Goal: Task Accomplishment & Management: Use online tool/utility

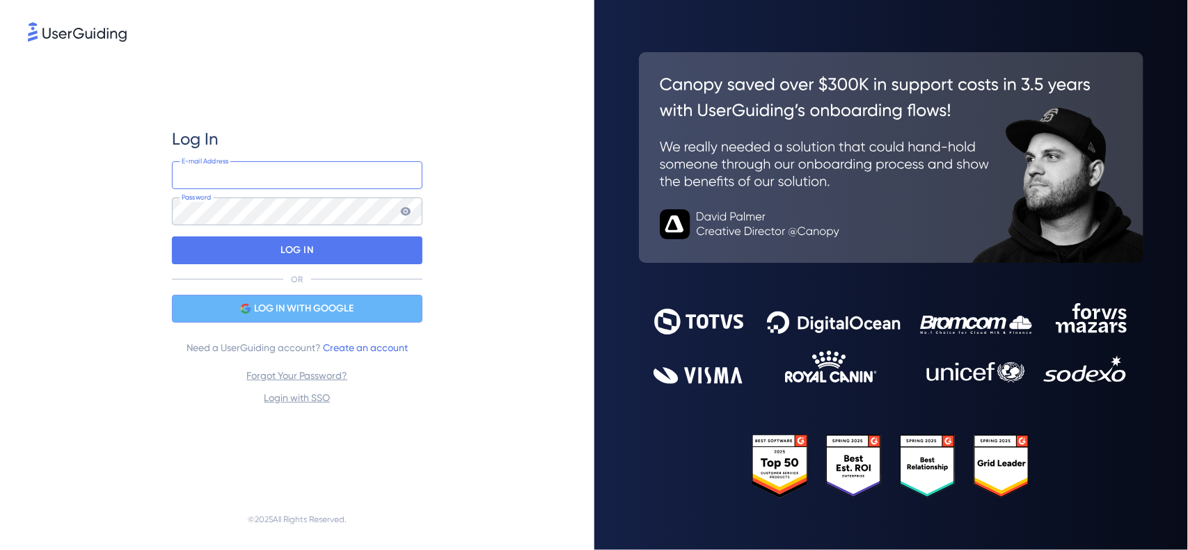
type input "Guilherme"
click at [383, 314] on div "LOG IN WITH GOOGLE" at bounding box center [297, 309] width 250 height 28
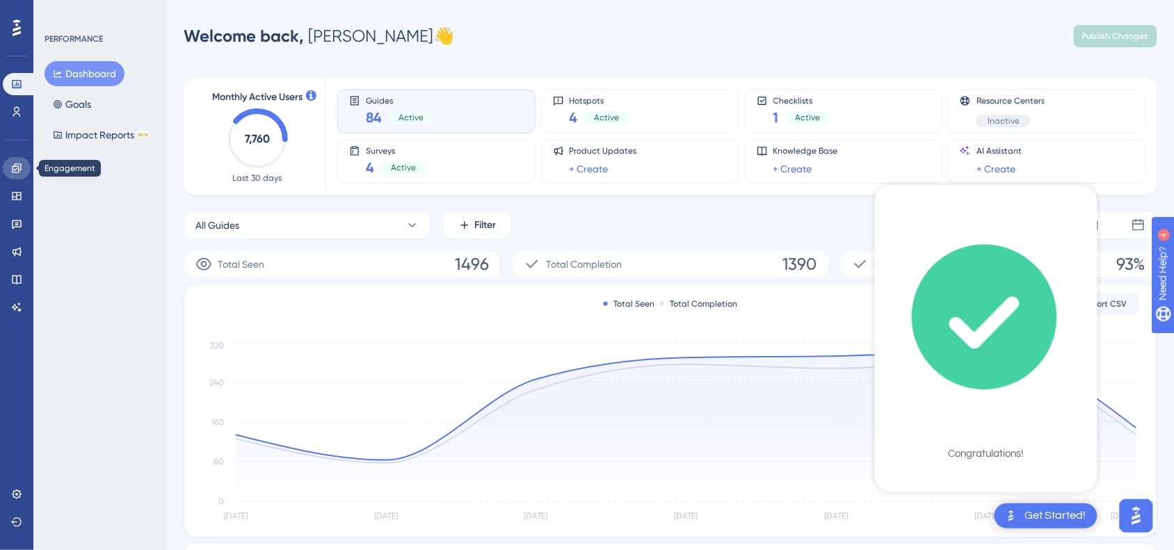
click at [15, 175] on link at bounding box center [17, 168] width 28 height 22
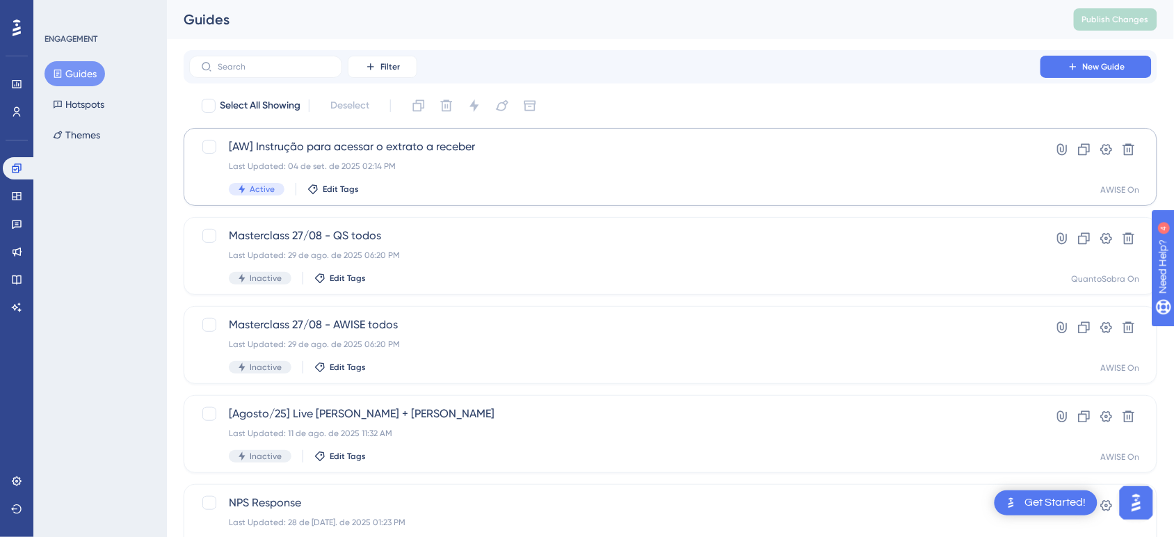
click at [337, 163] on div "✨ INSCREVA-SE AGORA✨" at bounding box center [595, 240] width 1188 height 550
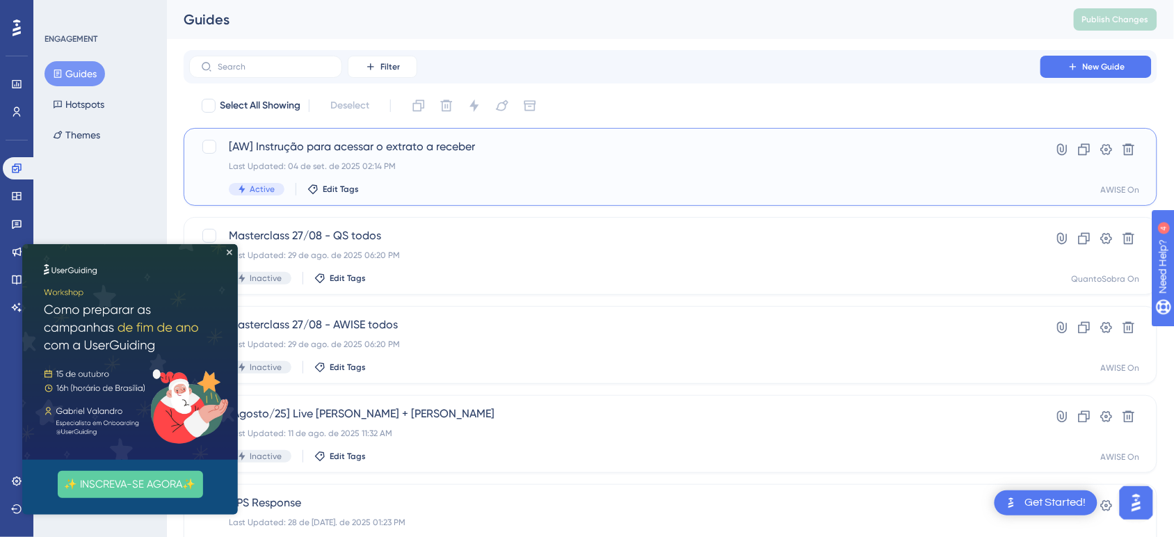
click at [426, 178] on div "[AW] Instrução para acessar o extrato a receber Last Updated: 04 de set. de 202…" at bounding box center [615, 166] width 772 height 57
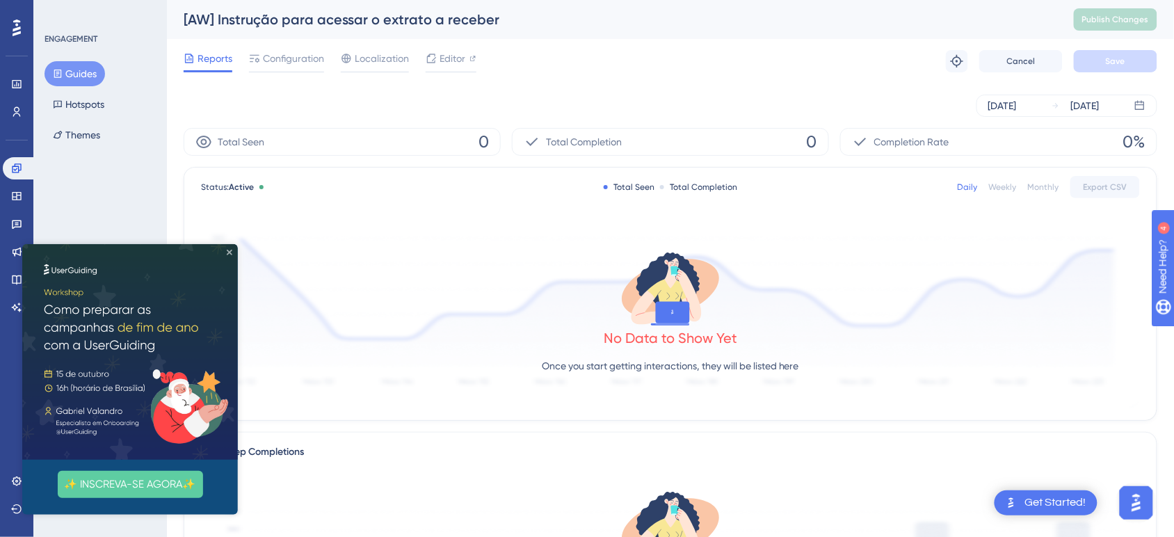
click at [230, 252] on icon "Close Preview" at bounding box center [229, 252] width 6 height 6
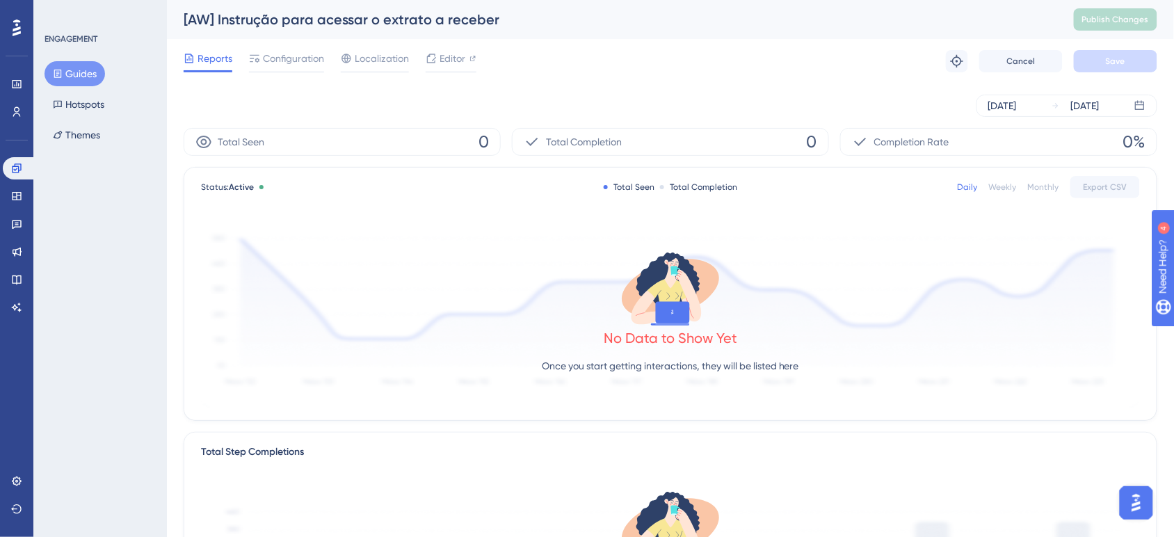
click at [440, 47] on div "Reports Configuration Localization Editor Troubleshoot Cancel Save" at bounding box center [671, 61] width 974 height 45
click at [440, 57] on span "Editor" at bounding box center [453, 58] width 26 height 17
click at [463, 59] on span "Editor" at bounding box center [453, 58] width 26 height 17
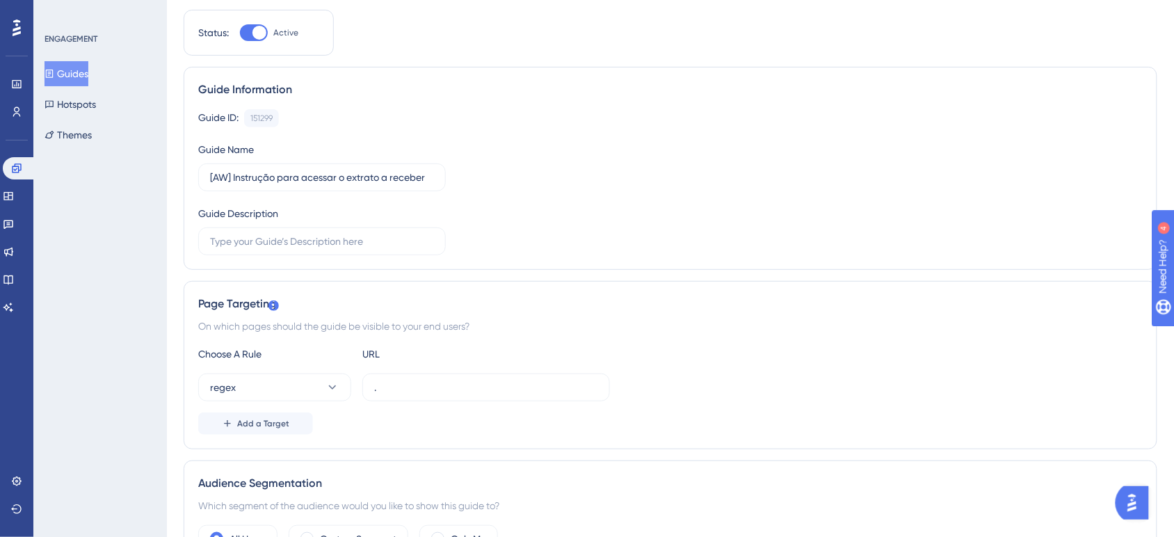
scroll to position [0, 13]
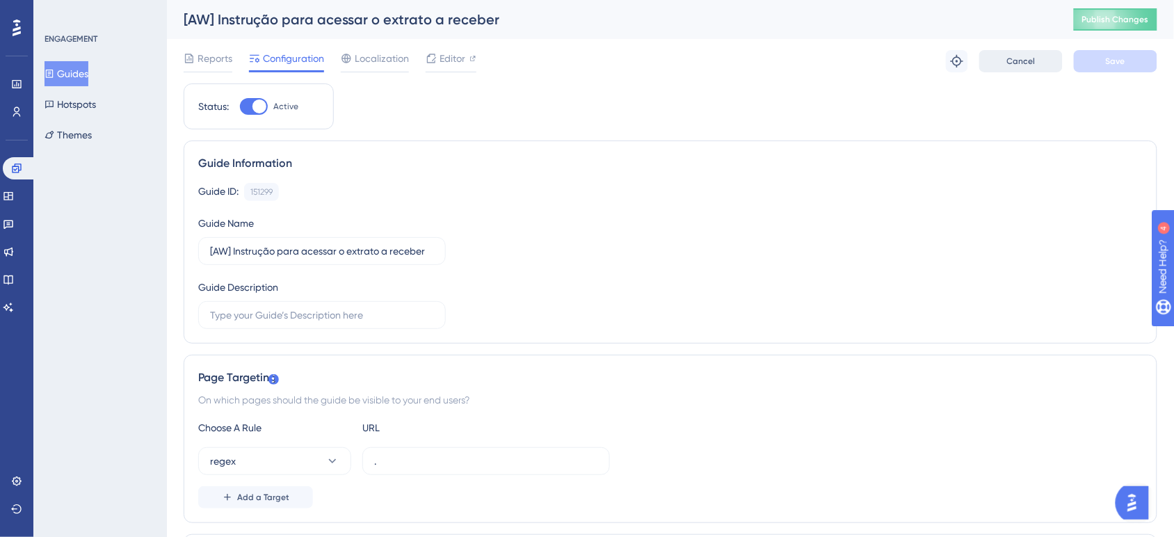
click at [1011, 67] on button "Cancel" at bounding box center [1021, 61] width 83 height 22
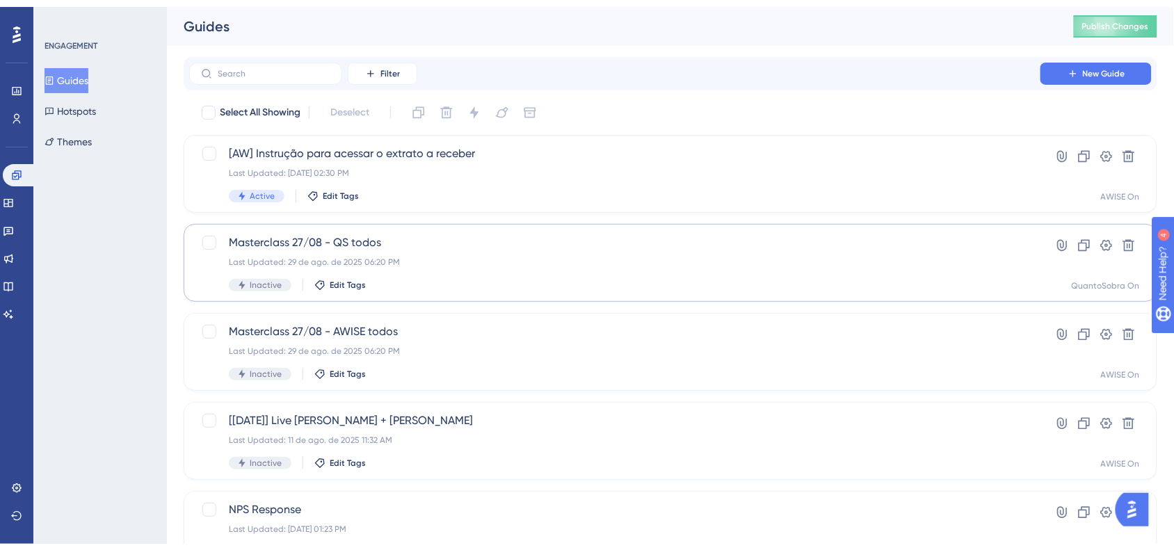
scroll to position [47, 0]
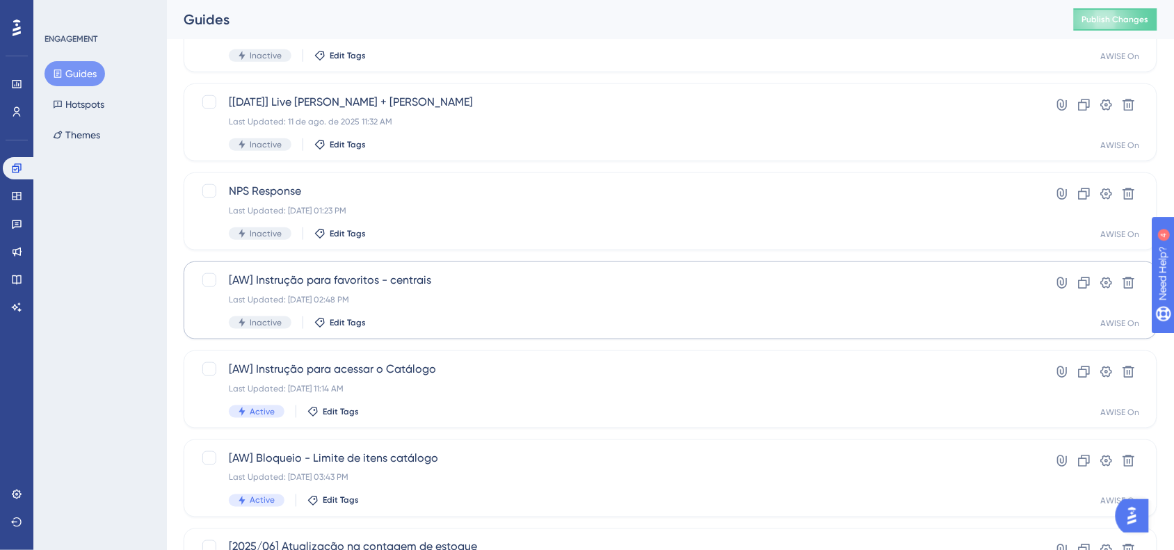
scroll to position [313, 0]
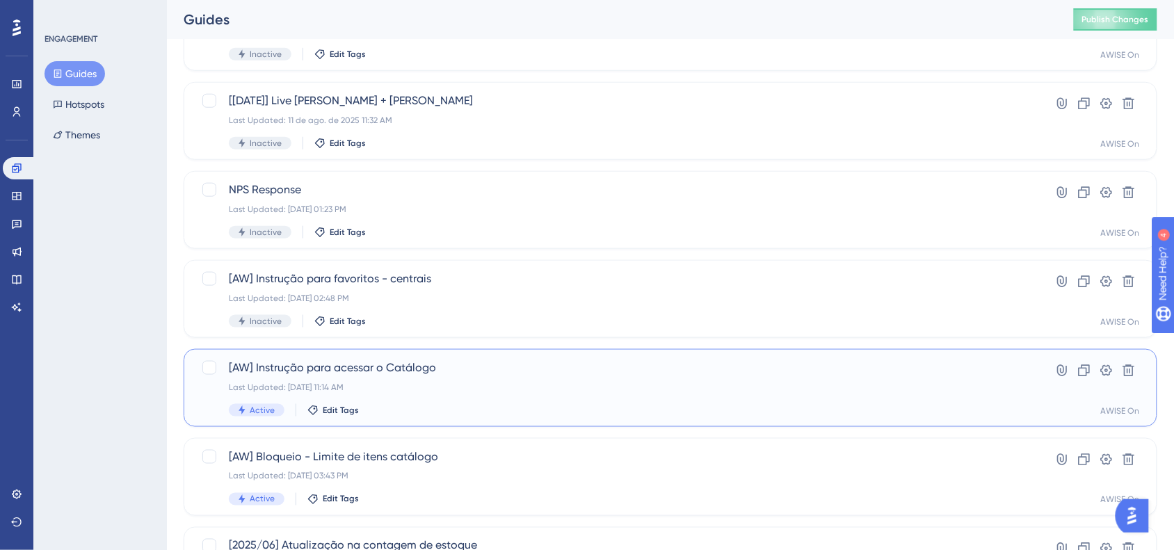
click at [479, 382] on div "Last Updated: [DATE] 11:14 AM" at bounding box center [615, 387] width 772 height 11
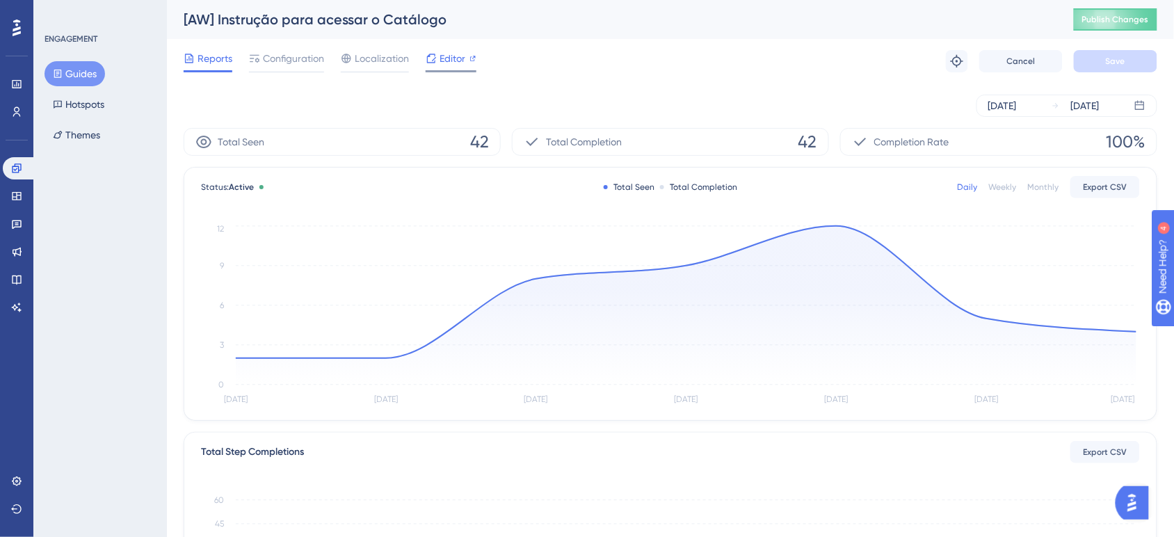
click at [443, 61] on span "Editor" at bounding box center [453, 58] width 26 height 17
click at [17, 166] on icon at bounding box center [16, 167] width 9 height 9
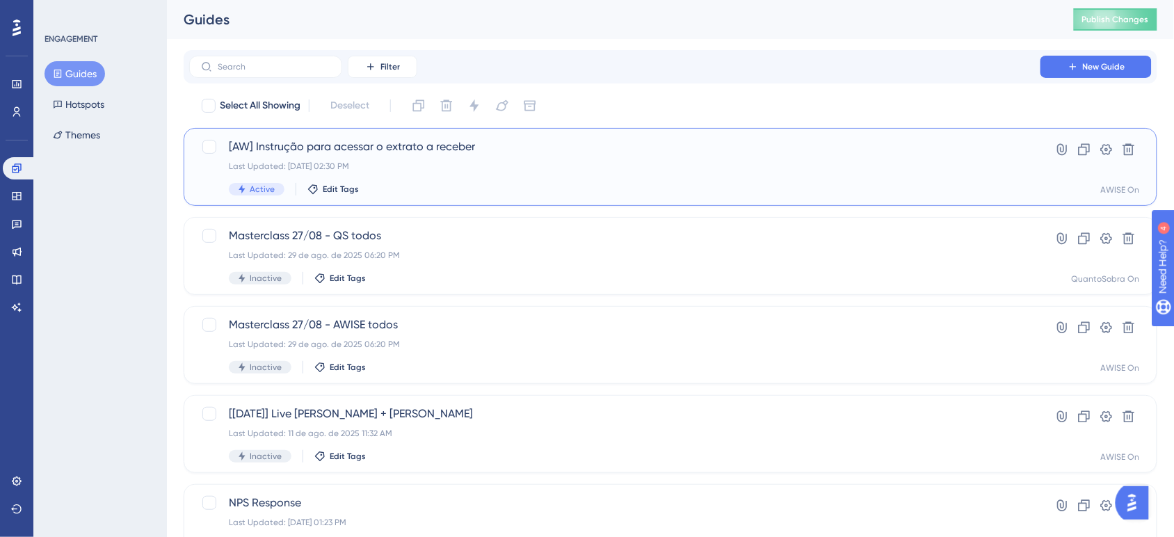
click at [527, 163] on div "Last Updated: 26 de set. de 2025 02:30 PM" at bounding box center [615, 166] width 772 height 11
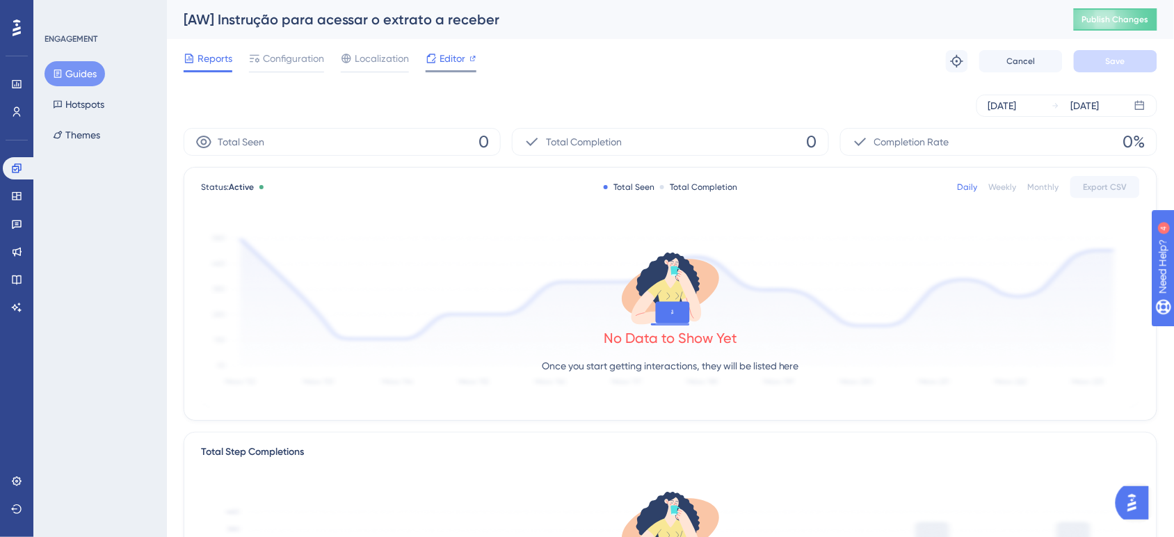
click at [452, 65] on span "Editor" at bounding box center [453, 58] width 26 height 17
